Goal: Information Seeking & Learning: Learn about a topic

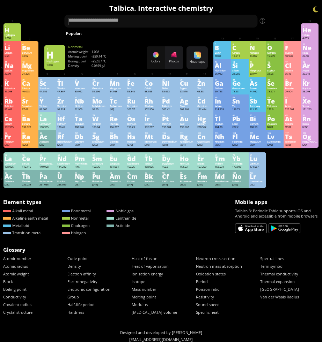
click at [17, 25] on div "1" at bounding box center [12, 26] width 15 height 3
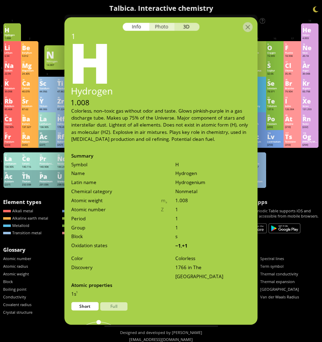
click at [169, 26] on div "Photo" at bounding box center [161, 27] width 25 height 8
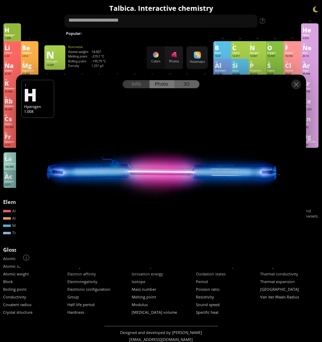
click at [188, 86] on div "3D" at bounding box center [186, 84] width 25 height 8
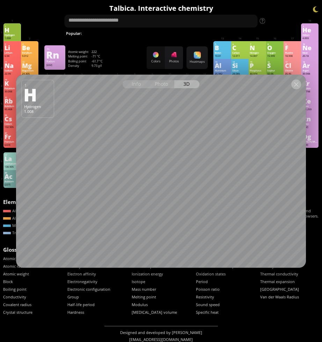
click at [294, 83] on div at bounding box center [296, 85] width 10 height 10
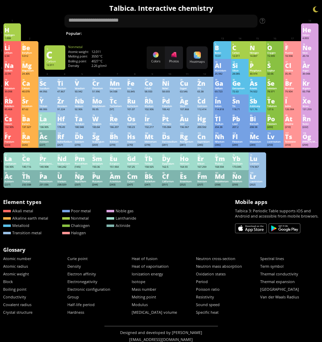
click at [241, 47] on div "C" at bounding box center [239, 48] width 15 height 6
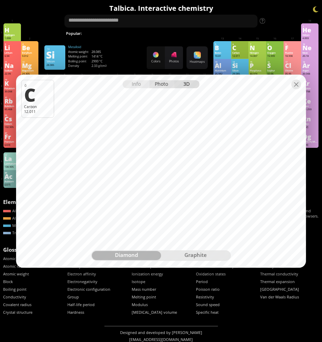
click at [159, 84] on div "Photo" at bounding box center [161, 84] width 25 height 8
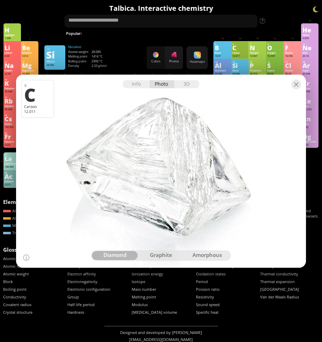
click at [169, 253] on div "graphite" at bounding box center [161, 255] width 46 height 9
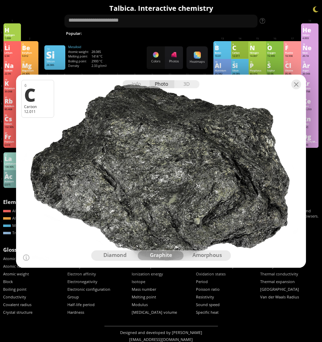
click at [214, 258] on div "amorphous" at bounding box center [207, 255] width 46 height 9
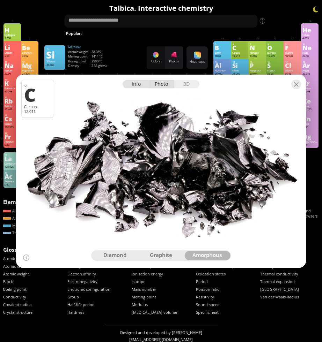
click at [132, 81] on div "Info" at bounding box center [135, 84] width 27 height 8
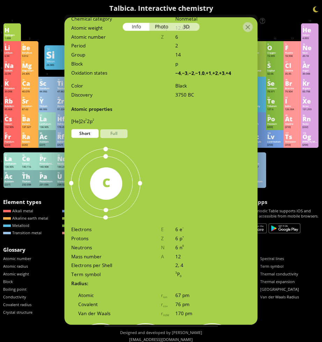
scroll to position [245, 0]
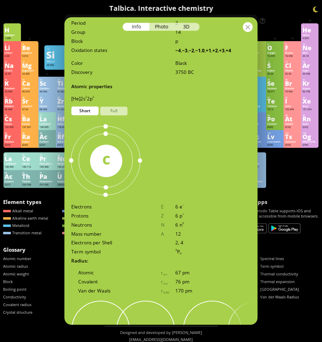
click at [250, 24] on div at bounding box center [248, 27] width 10 height 10
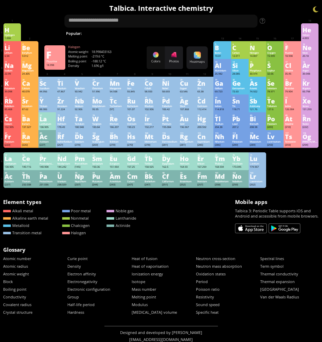
click at [290, 44] on div "9" at bounding box center [292, 44] width 15 height 3
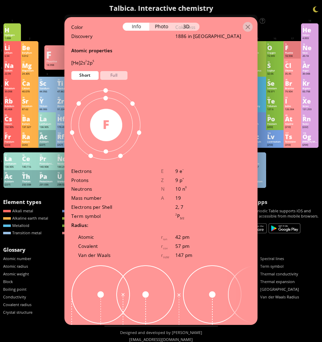
scroll to position [210, 0]
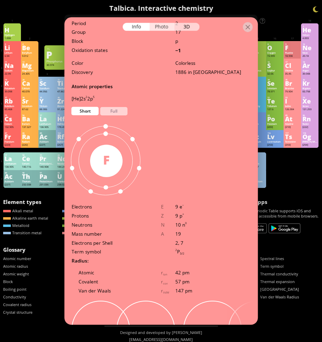
click at [160, 28] on div "Photo" at bounding box center [161, 27] width 25 height 8
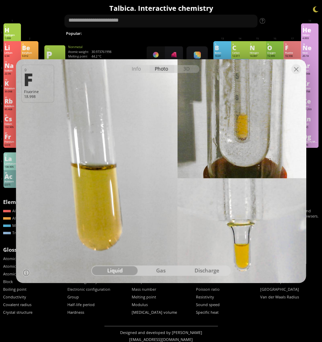
click at [166, 273] on div "gas" at bounding box center [161, 270] width 46 height 9
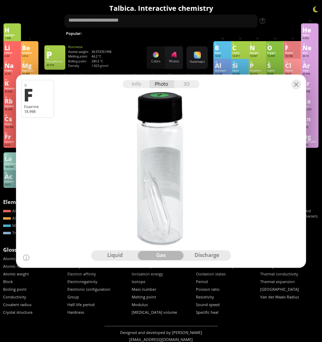
click at [211, 254] on div "discharge" at bounding box center [207, 255] width 46 height 9
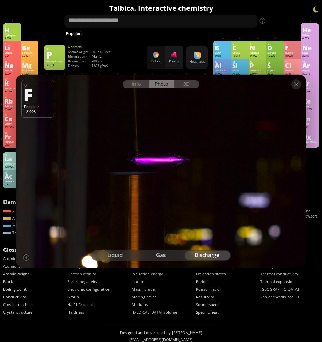
click at [132, 251] on div "liquid" at bounding box center [115, 255] width 46 height 9
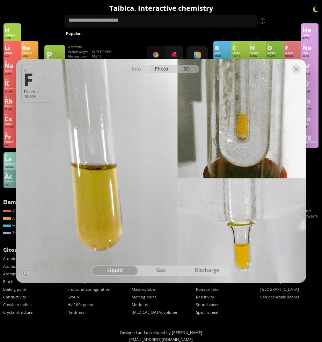
click at [188, 66] on div "3D" at bounding box center [186, 69] width 25 height 8
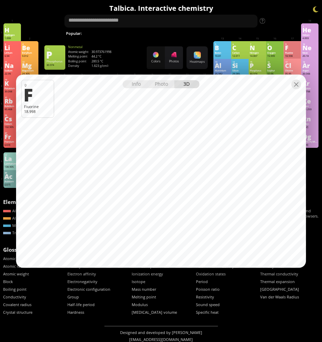
click at [249, 31] on body "Periodic Table of Elements 35 Br Bromine 79.904 56 Ba Barium 137.327 Summary Mo…" at bounding box center [161, 175] width 322 height 350
click at [138, 87] on div "Info" at bounding box center [135, 84] width 27 height 8
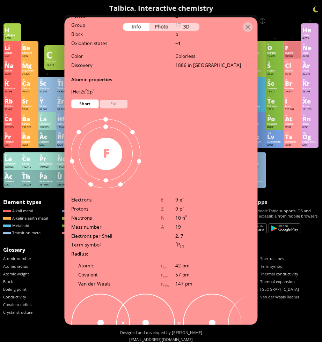
scroll to position [224, 0]
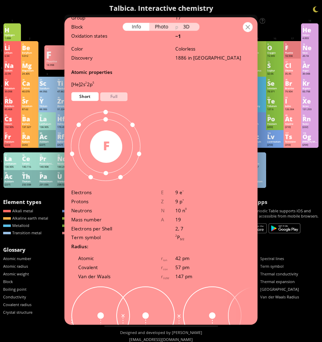
click at [244, 29] on div at bounding box center [248, 27] width 10 height 10
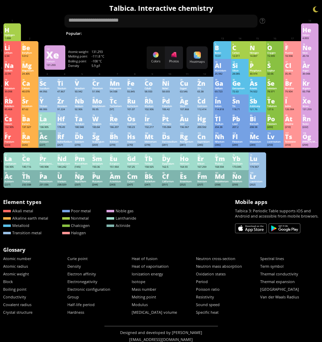
click at [307, 104] on div "Xe" at bounding box center [309, 101] width 15 height 6
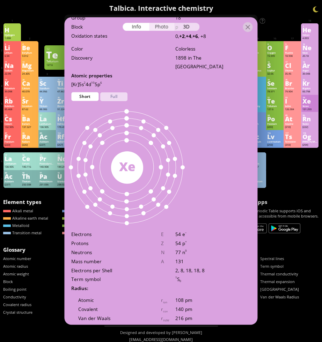
click at [161, 29] on div "Photo" at bounding box center [161, 27] width 25 height 8
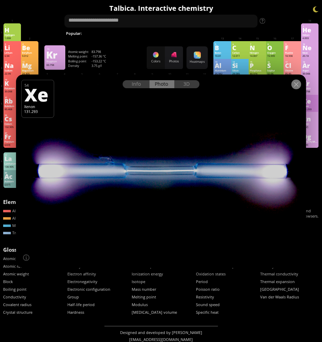
click at [293, 84] on div at bounding box center [296, 85] width 10 height 10
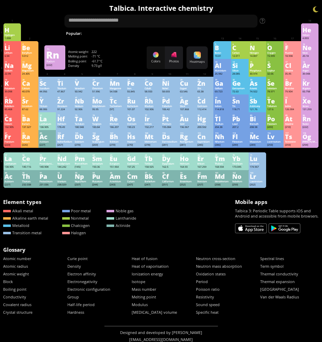
click at [307, 122] on div "Rn" at bounding box center [309, 119] width 15 height 6
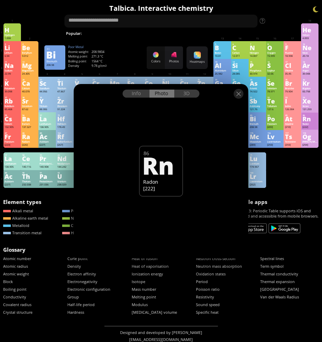
click at [161, 94] on div "Info Photo 3D" at bounding box center [160, 94] width 77 height 8
click at [130, 95] on div "Info" at bounding box center [135, 94] width 27 height 8
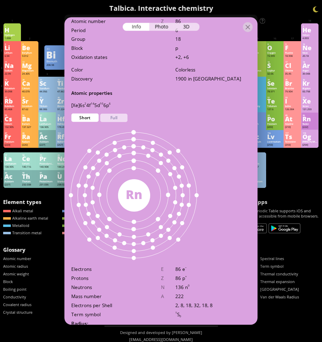
scroll to position [217, 0]
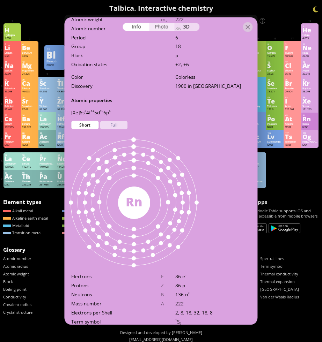
click at [159, 27] on div "Photo" at bounding box center [161, 27] width 25 height 8
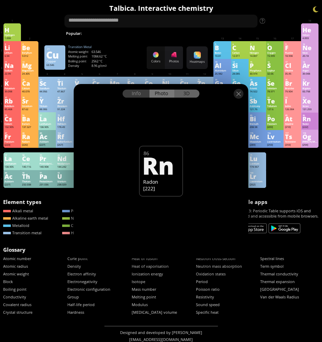
click at [186, 94] on div "3D" at bounding box center [186, 94] width 25 height 8
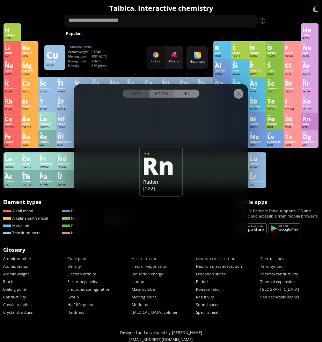
click at [165, 95] on div "Photo" at bounding box center [161, 94] width 25 height 8
click at [239, 96] on div at bounding box center [238, 94] width 10 height 10
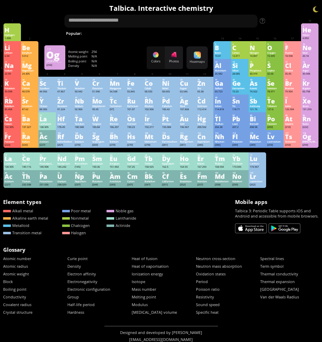
click at [305, 143] on div "[PERSON_NAME]" at bounding box center [309, 141] width 15 height 3
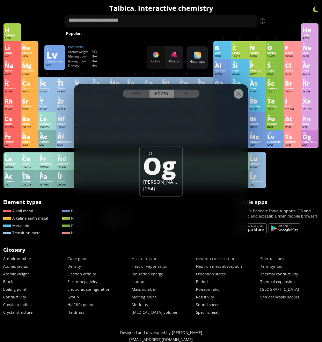
click at [170, 96] on div "Info Photo 3D" at bounding box center [160, 94] width 77 height 8
click at [189, 96] on div "3D" at bounding box center [186, 94] width 25 height 8
click at [158, 94] on div "Photo" at bounding box center [161, 94] width 25 height 8
click at [143, 94] on div "Info" at bounding box center [135, 94] width 27 height 8
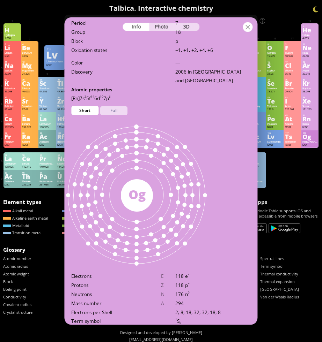
click at [247, 28] on div at bounding box center [248, 27] width 10 height 10
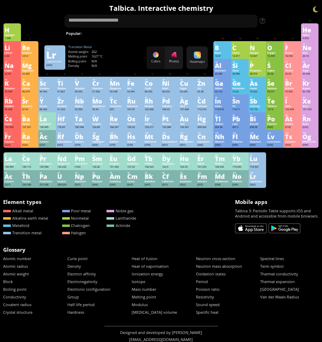
click at [257, 179] on div "Lr" at bounding box center [257, 177] width 15 height 6
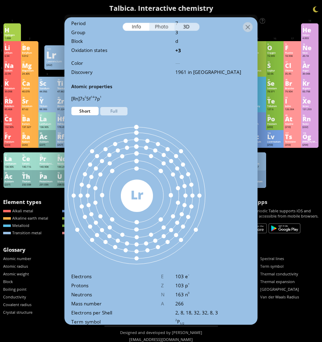
click at [166, 29] on div "Photo" at bounding box center [161, 27] width 25 height 8
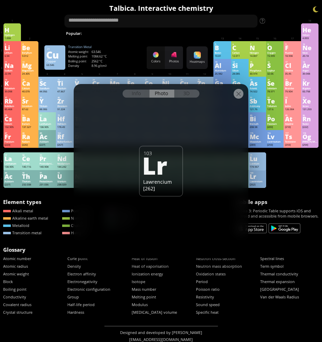
click at [238, 92] on div at bounding box center [238, 94] width 10 height 10
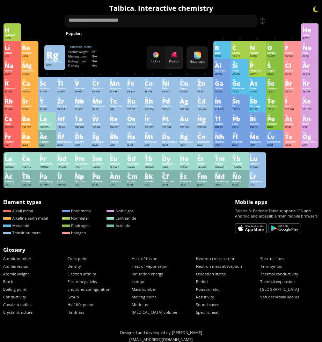
click at [184, 147] on div "[281]" at bounding box center [187, 144] width 15 height 3
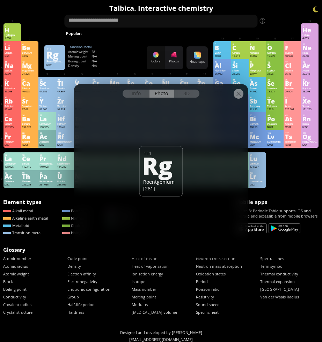
click at [236, 90] on div at bounding box center [238, 94] width 10 height 10
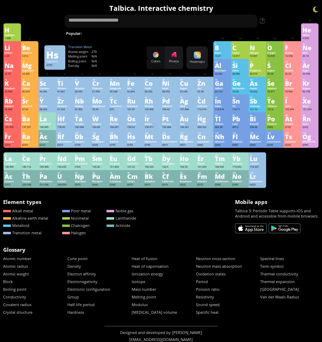
click at [129, 140] on div "Hs" at bounding box center [134, 137] width 15 height 6
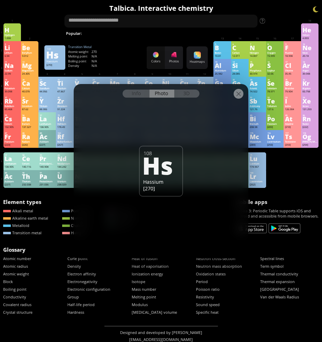
click at [237, 95] on div at bounding box center [238, 94] width 10 height 10
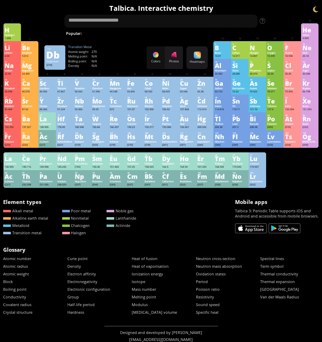
click at [87, 143] on div "Dubnium" at bounding box center [82, 141] width 15 height 3
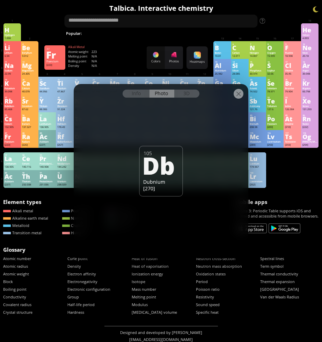
click at [12, 143] on div "Francium" at bounding box center [12, 141] width 15 height 3
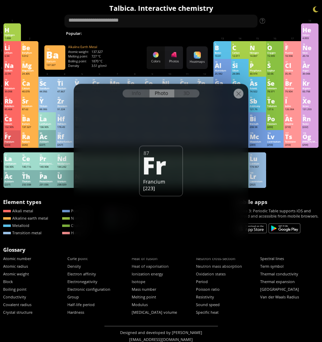
click at [32, 117] on div "56" at bounding box center [29, 115] width 15 height 3
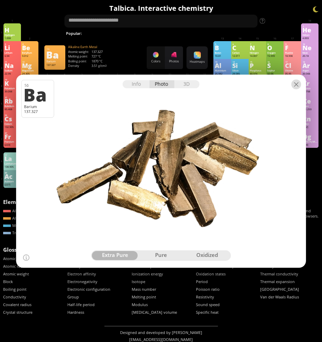
click at [300, 84] on div at bounding box center [296, 85] width 10 height 10
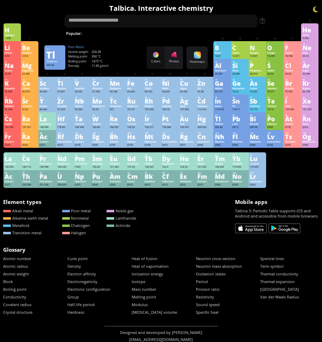
click at [217, 122] on div "Tl" at bounding box center [222, 119] width 15 height 6
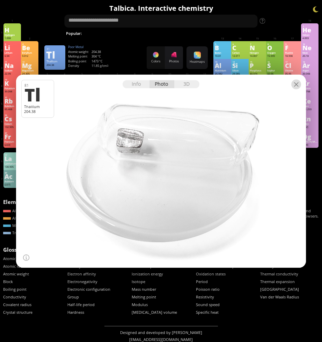
click at [294, 83] on div at bounding box center [296, 85] width 10 height 10
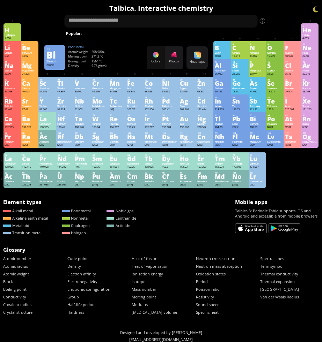
click at [252, 122] on div "Bi" at bounding box center [257, 119] width 15 height 6
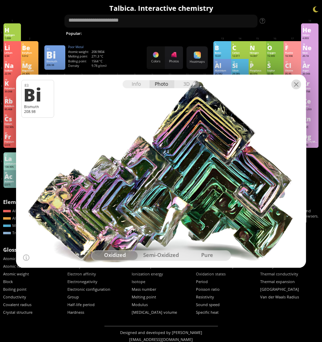
click at [295, 83] on div at bounding box center [296, 85] width 10 height 10
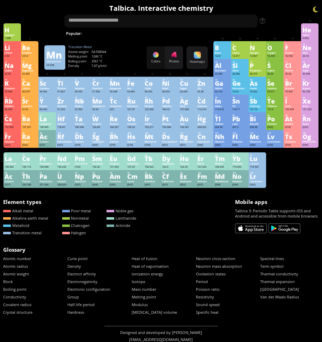
click at [119, 86] on div "Mn" at bounding box center [117, 84] width 15 height 6
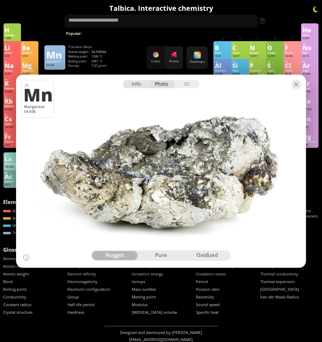
click at [138, 84] on div "Info" at bounding box center [135, 84] width 27 height 8
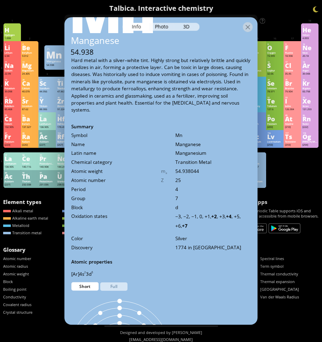
scroll to position [0, 0]
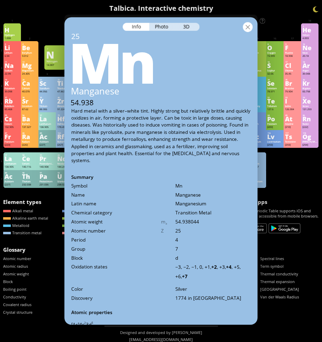
click at [250, 24] on div at bounding box center [248, 27] width 10 height 10
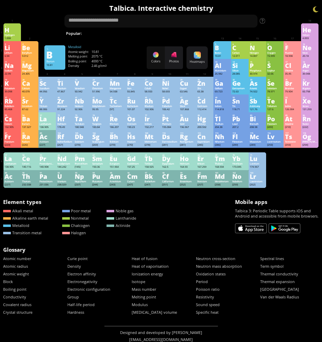
click at [222, 54] on div "Boron" at bounding box center [222, 52] width 15 height 3
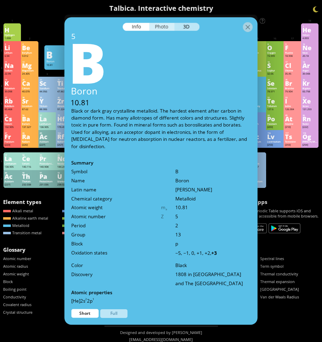
click at [163, 30] on div "Photo" at bounding box center [161, 27] width 25 height 8
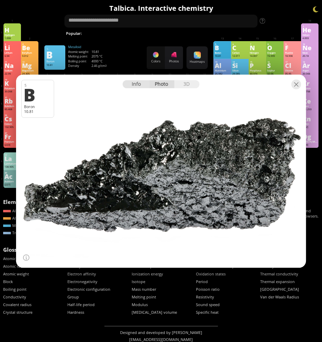
click at [134, 83] on div "Info" at bounding box center [135, 84] width 27 height 8
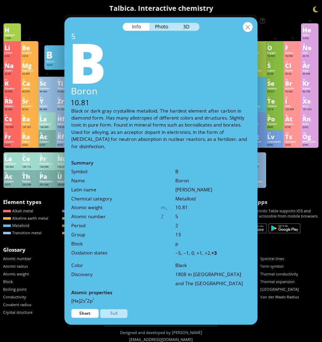
click at [248, 26] on div at bounding box center [248, 27] width 10 height 10
